Goal: Task Accomplishment & Management: Use online tool/utility

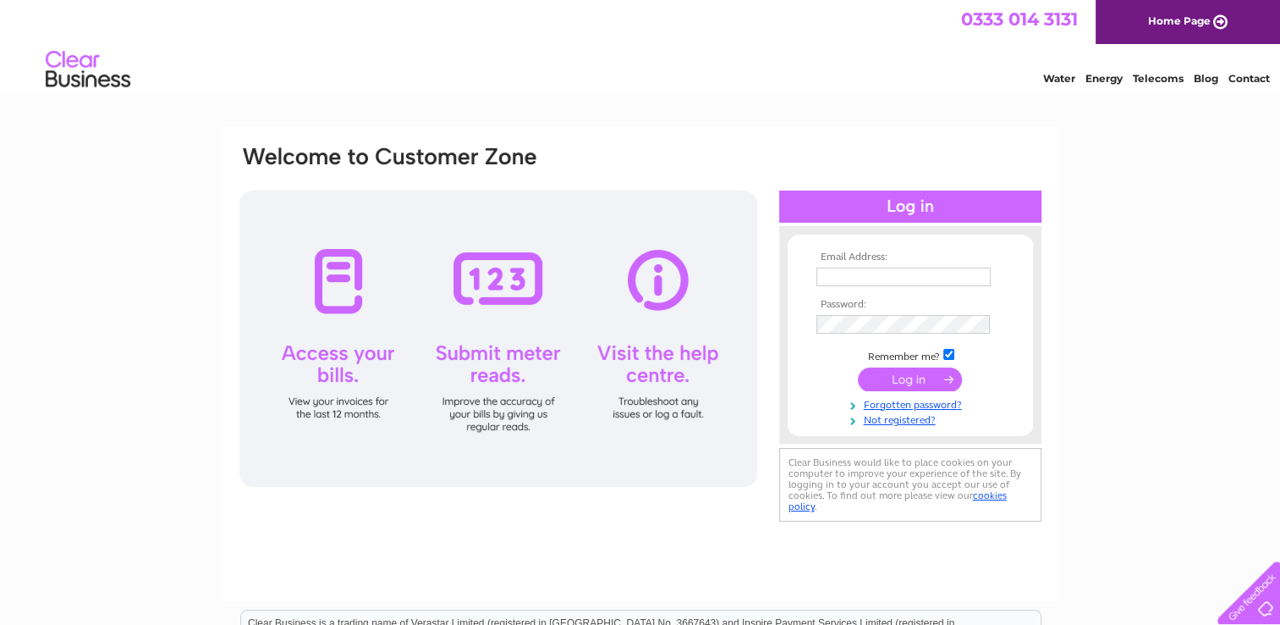
type input "[EMAIL_ADDRESS][DOMAIN_NAME]"
click at [914, 382] on input "submit" at bounding box center [910, 379] width 104 height 24
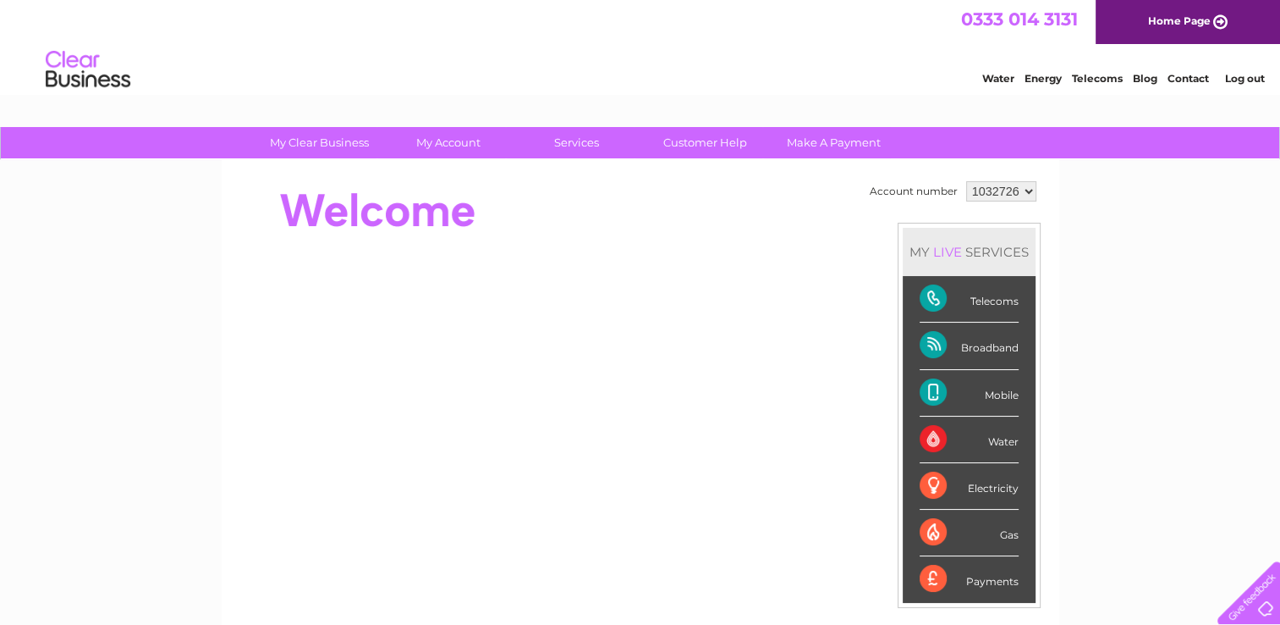
click at [988, 295] on div "Telecoms" at bounding box center [969, 299] width 99 height 47
click at [924, 300] on div "Telecoms" at bounding box center [969, 299] width 99 height 47
click at [935, 300] on div "Telecoms" at bounding box center [969, 299] width 99 height 47
click at [990, 299] on div "Telecoms" at bounding box center [969, 299] width 99 height 47
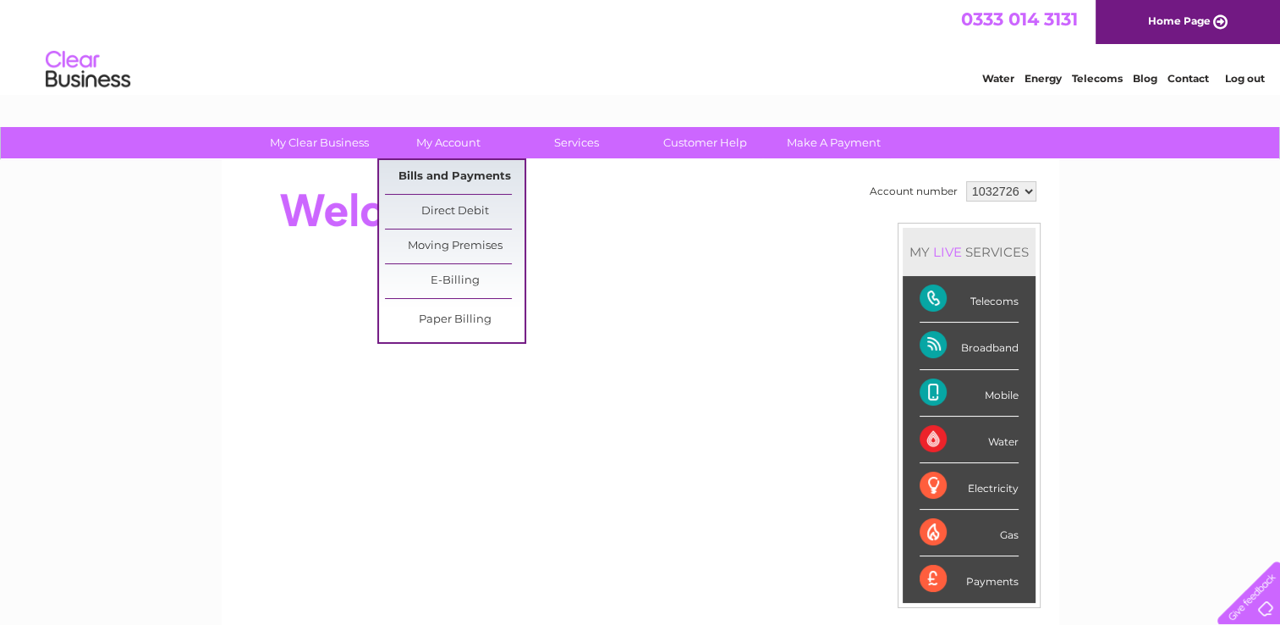
click at [454, 168] on link "Bills and Payments" at bounding box center [455, 177] width 140 height 34
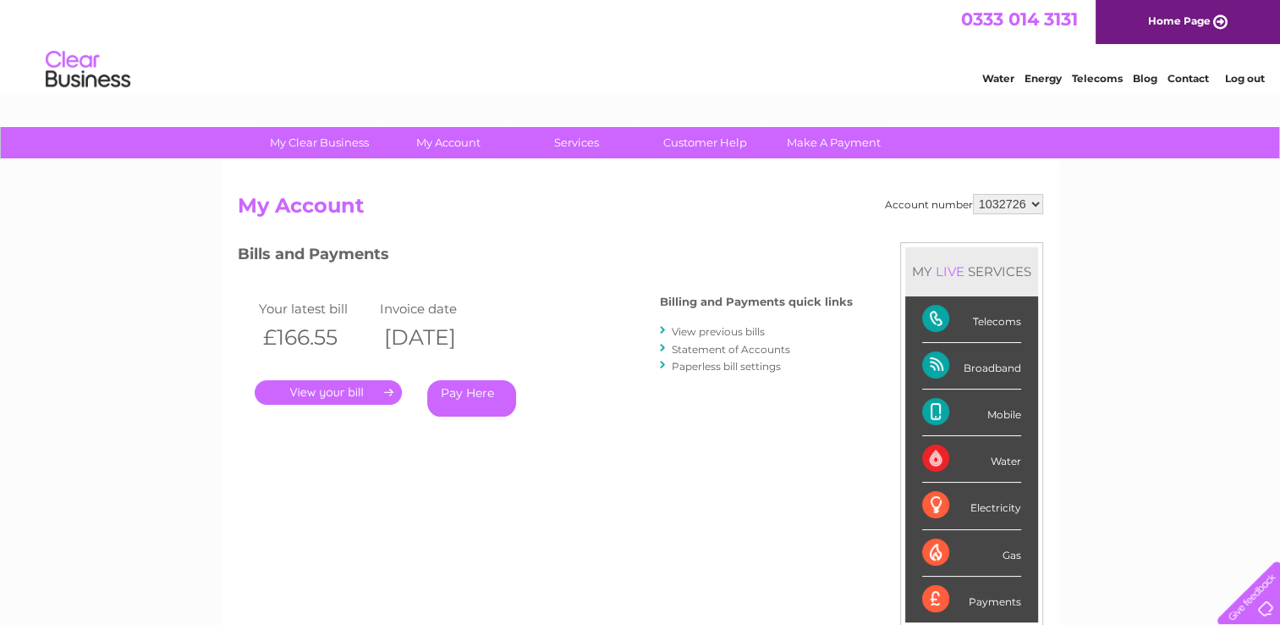
click at [379, 390] on link "." at bounding box center [328, 392] width 147 height 25
click at [383, 390] on link "." at bounding box center [328, 392] width 147 height 25
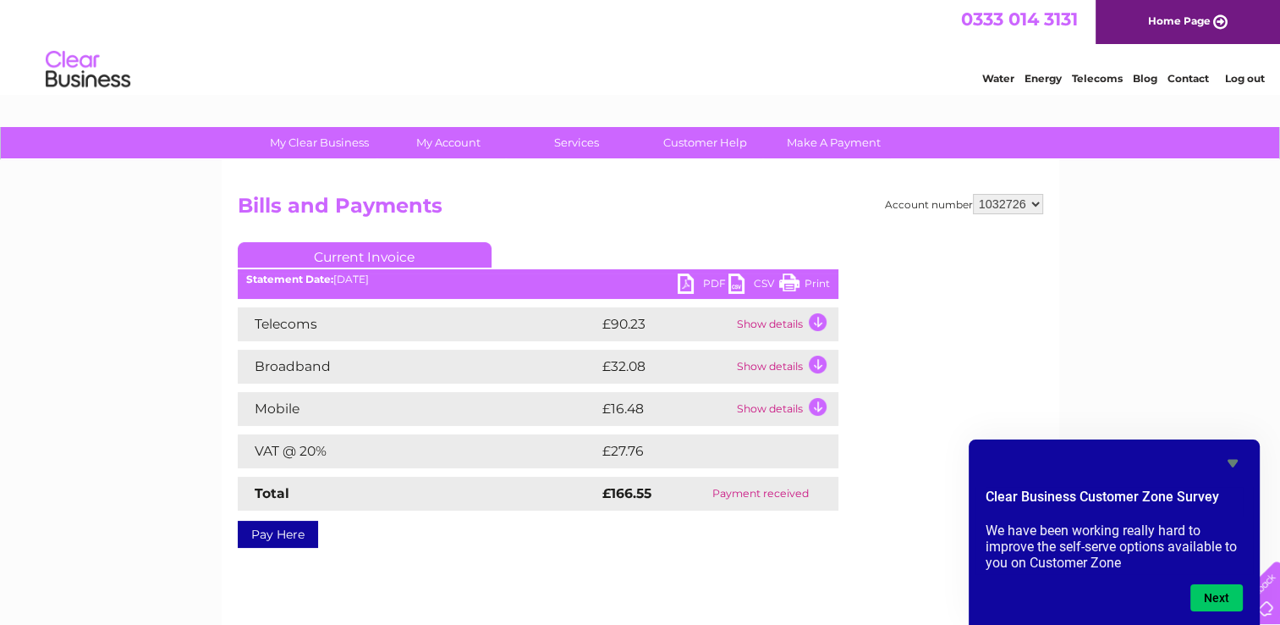
click at [816, 323] on td "Show details" at bounding box center [786, 324] width 106 height 34
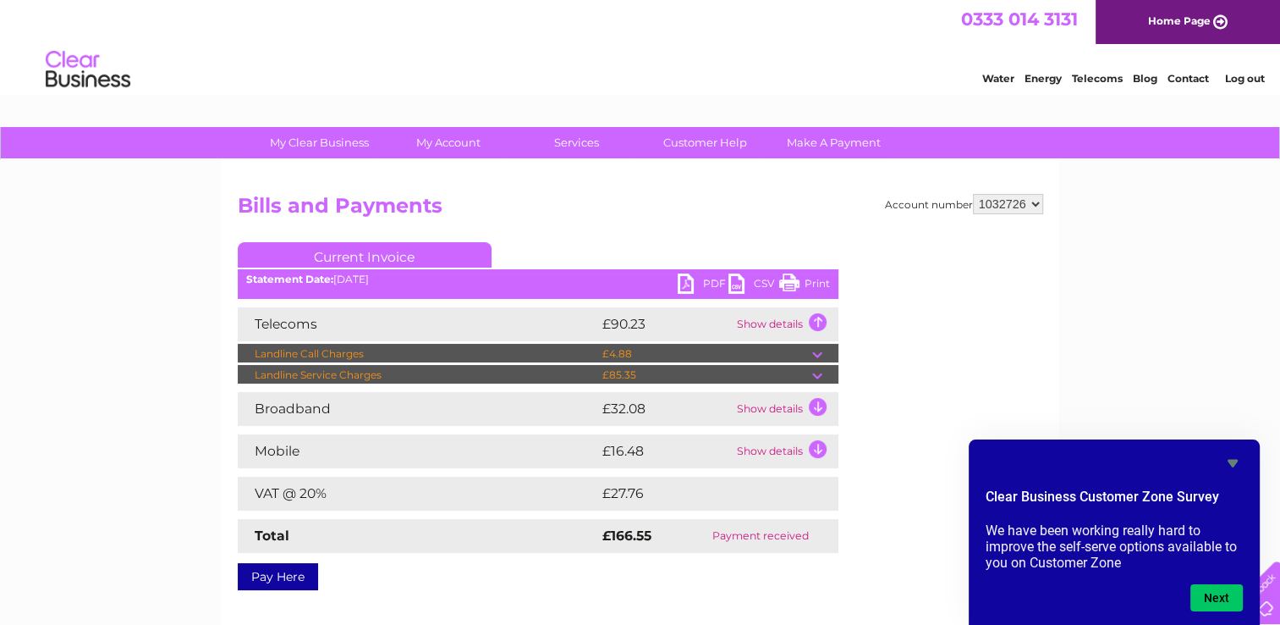
click at [630, 241] on div "Account number 1032726 Bills and Payments Current Invoice PDF CSV Print" at bounding box center [641, 389] width 806 height 390
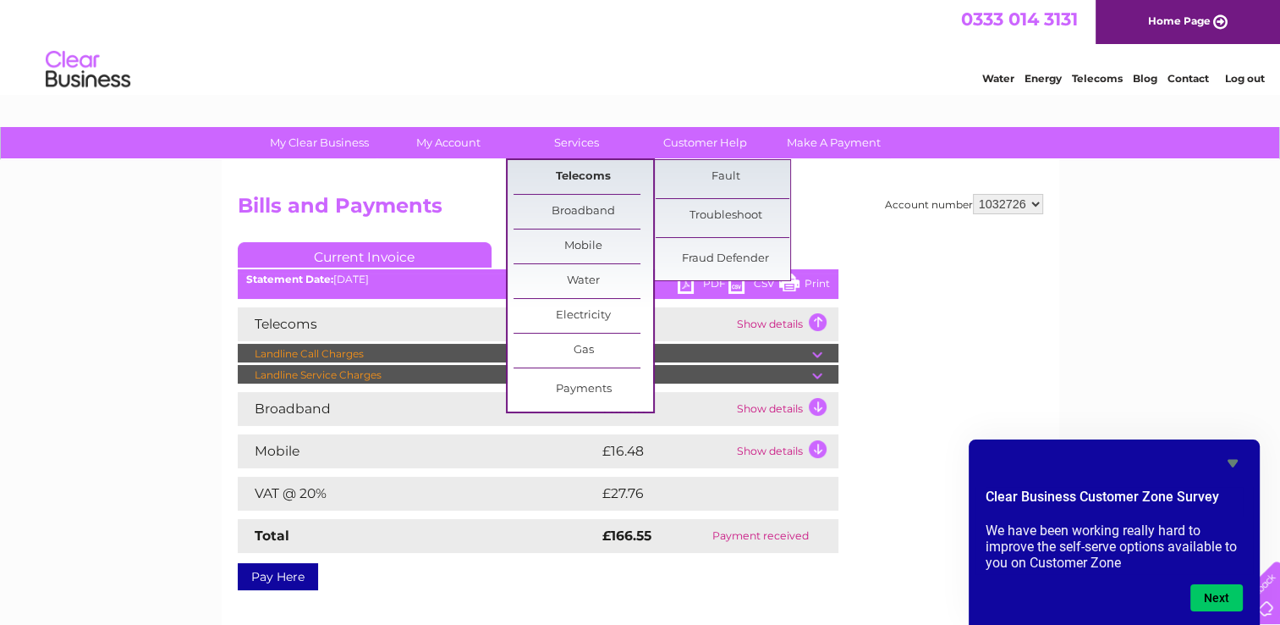
click at [581, 178] on link "Telecoms" at bounding box center [584, 177] width 140 height 34
click at [735, 172] on link "Fault" at bounding box center [726, 177] width 140 height 34
click at [727, 174] on link "Fault" at bounding box center [726, 177] width 140 height 34
click at [725, 179] on link "Fault" at bounding box center [726, 177] width 140 height 34
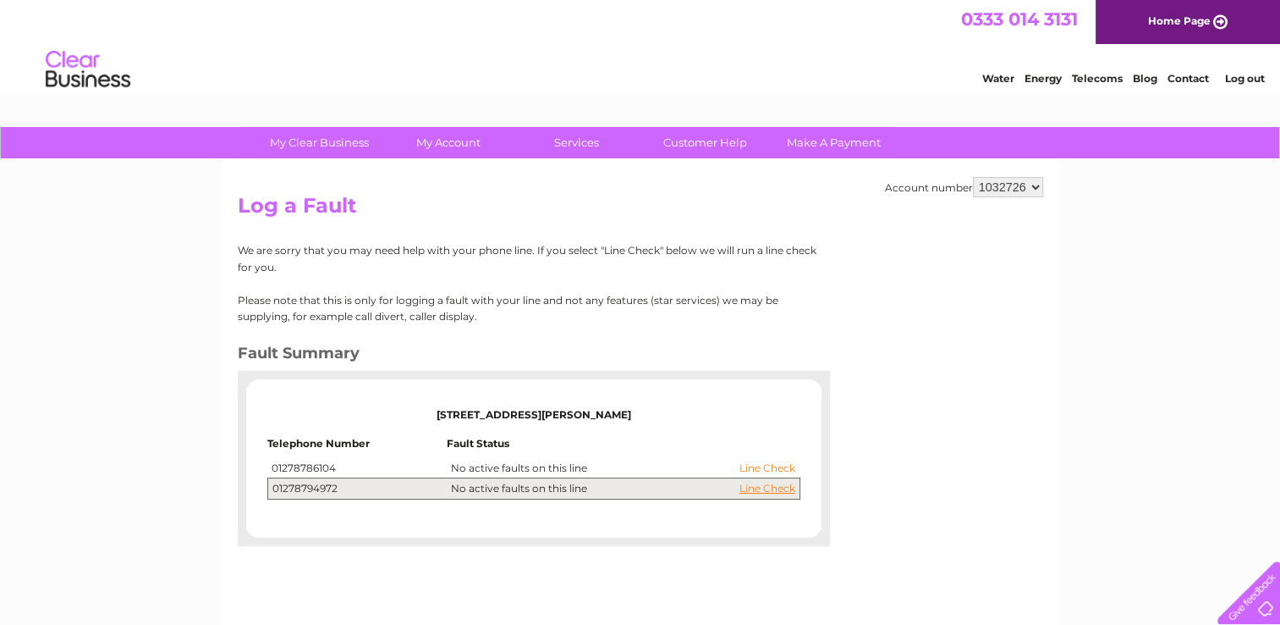
click at [785, 468] on link "Line Check" at bounding box center [768, 468] width 56 height 12
click at [782, 467] on link "Line Check" at bounding box center [768, 468] width 56 height 12
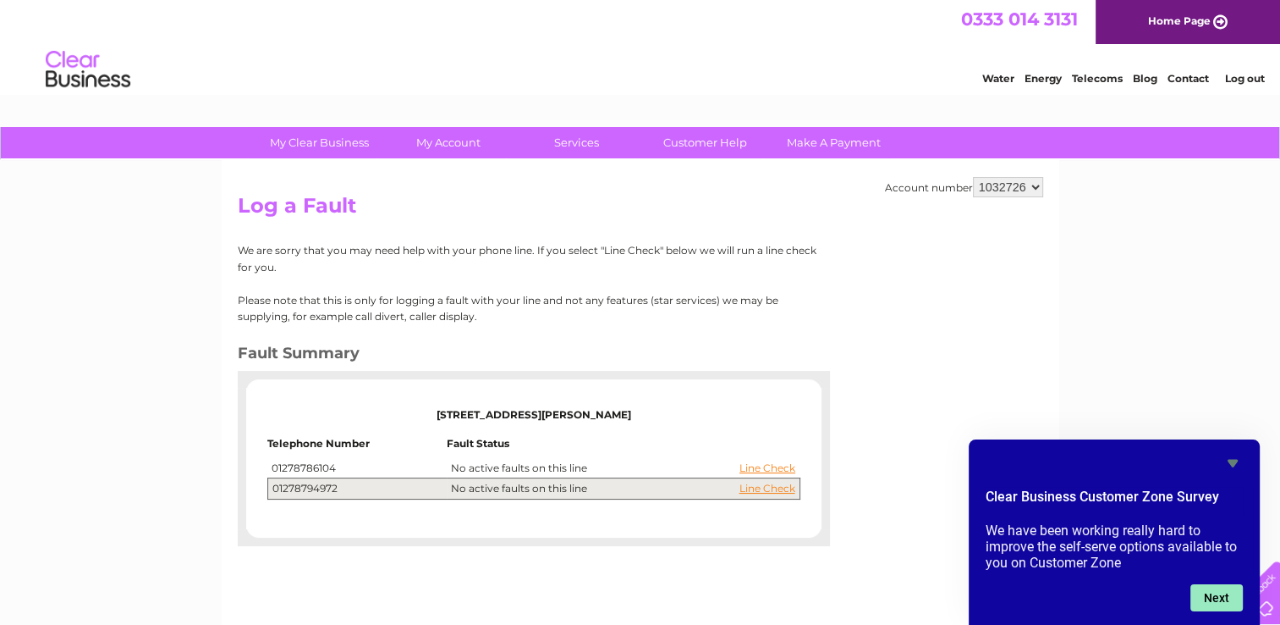
click at [1229, 608] on button "Next" at bounding box center [1217, 597] width 52 height 27
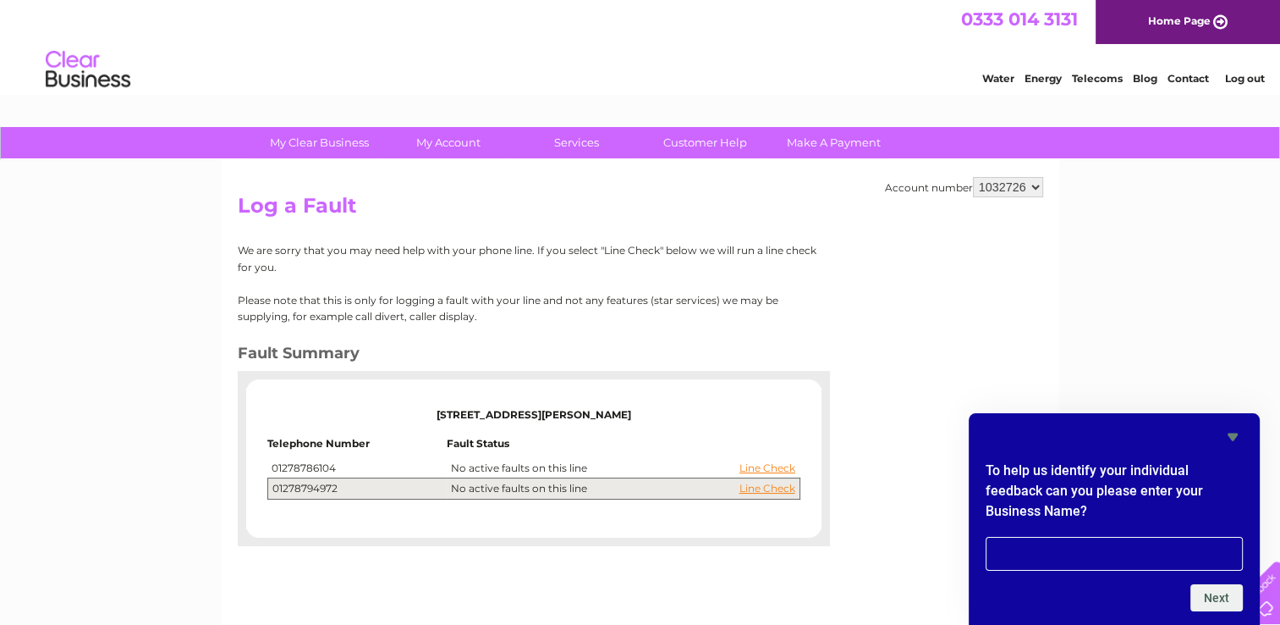
click at [1232, 441] on icon "Hide survey" at bounding box center [1233, 437] width 10 height 8
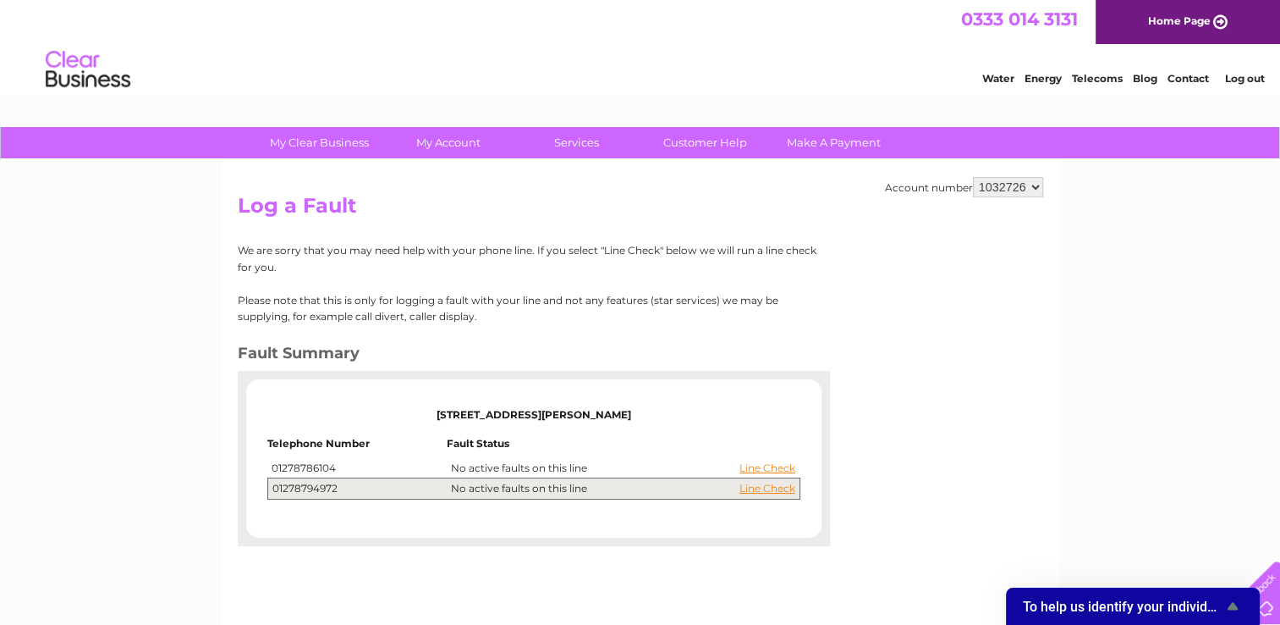
click at [1232, 426] on div "My Clear Business Login Details My Details My Preferences Link Account My Accou…" at bounding box center [640, 525] width 1280 height 796
click at [768, 469] on link "Line Check" at bounding box center [768, 468] width 56 height 12
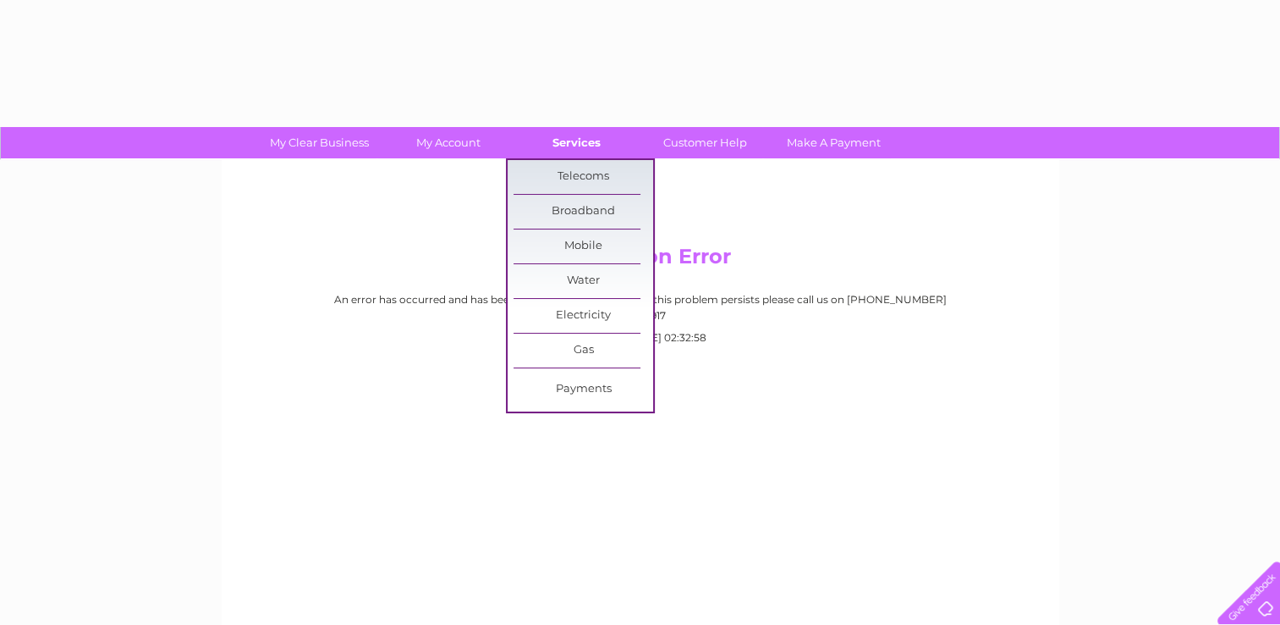
click at [581, 147] on link "Services" at bounding box center [577, 142] width 140 height 31
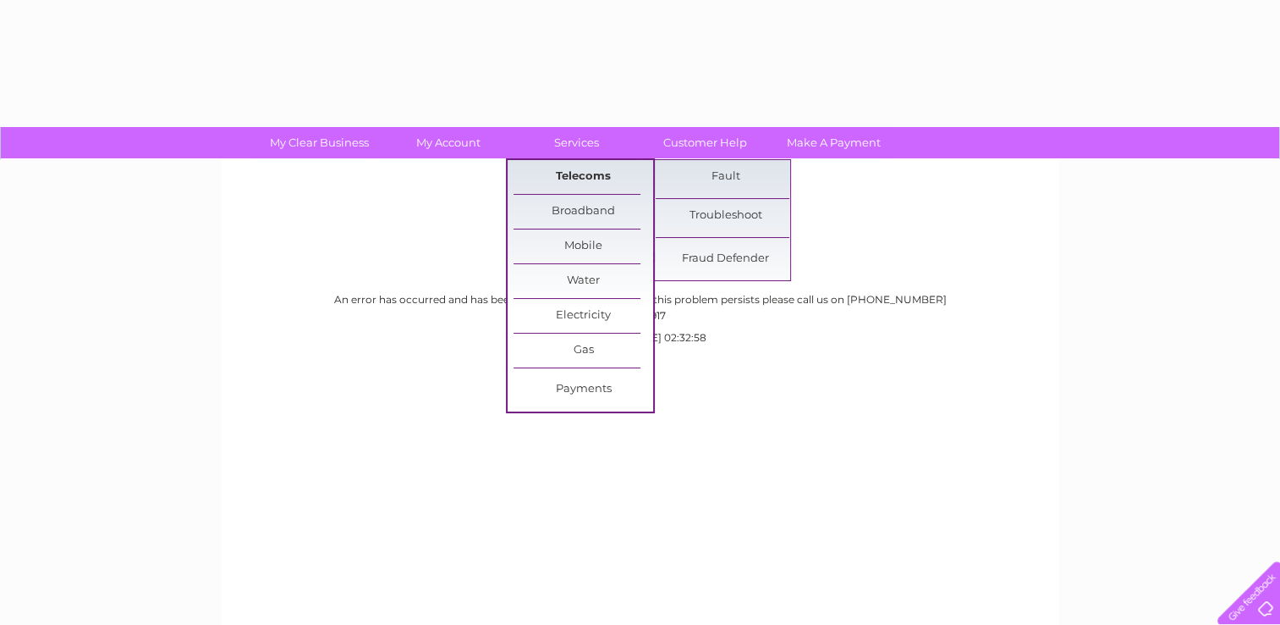
click at [580, 173] on link "Telecoms" at bounding box center [584, 177] width 140 height 34
click at [735, 173] on link "Fault" at bounding box center [726, 177] width 140 height 34
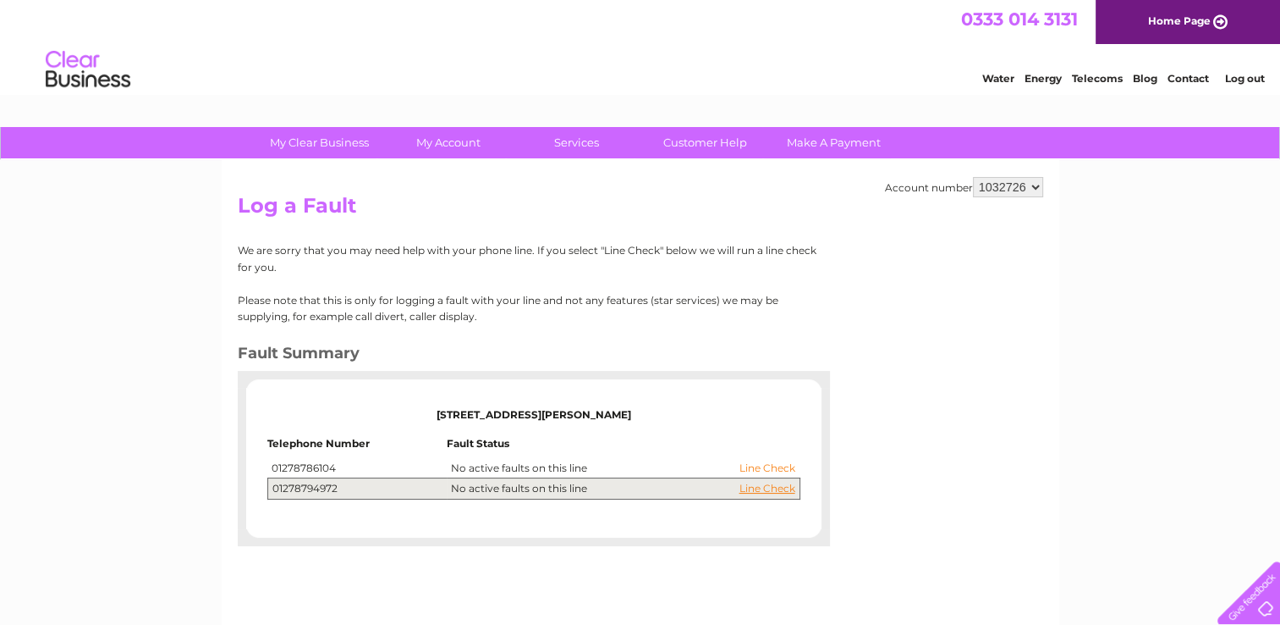
click at [751, 471] on link "Line Check" at bounding box center [768, 468] width 56 height 12
